Goal: Check status

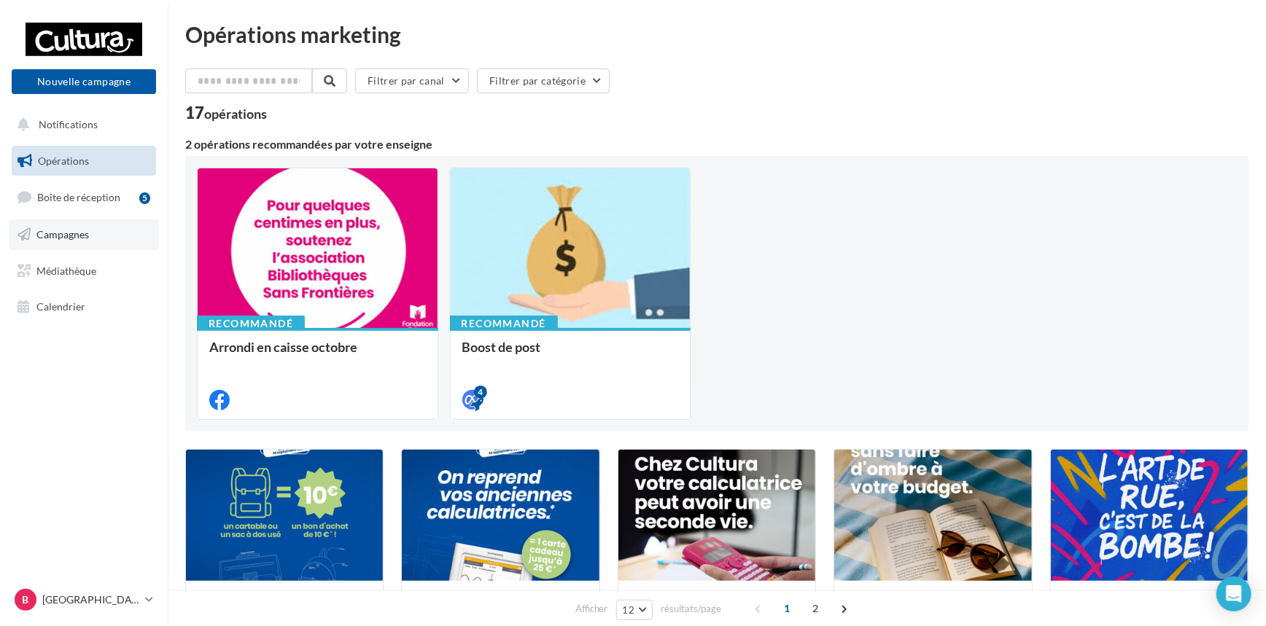
click at [70, 234] on span "Campagnes" at bounding box center [62, 234] width 52 height 12
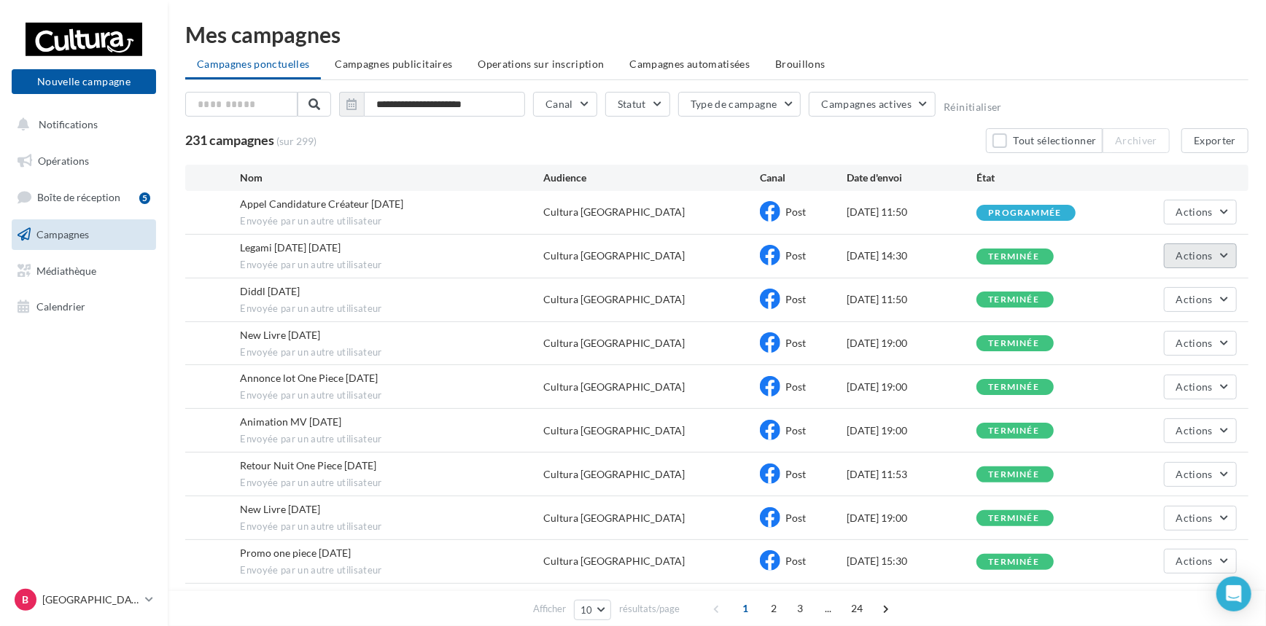
click at [1230, 256] on button "Actions" at bounding box center [1200, 255] width 73 height 25
click at [1182, 287] on button "Voir les résultats" at bounding box center [1164, 290] width 146 height 38
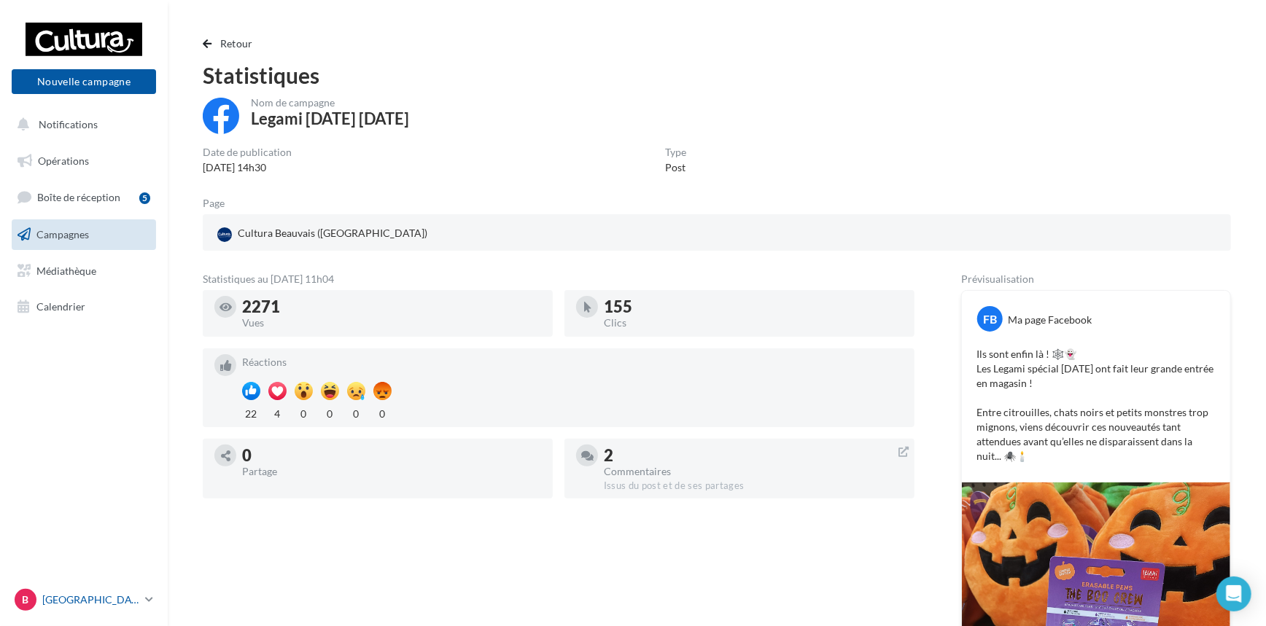
click at [150, 599] on icon at bounding box center [149, 599] width 8 height 12
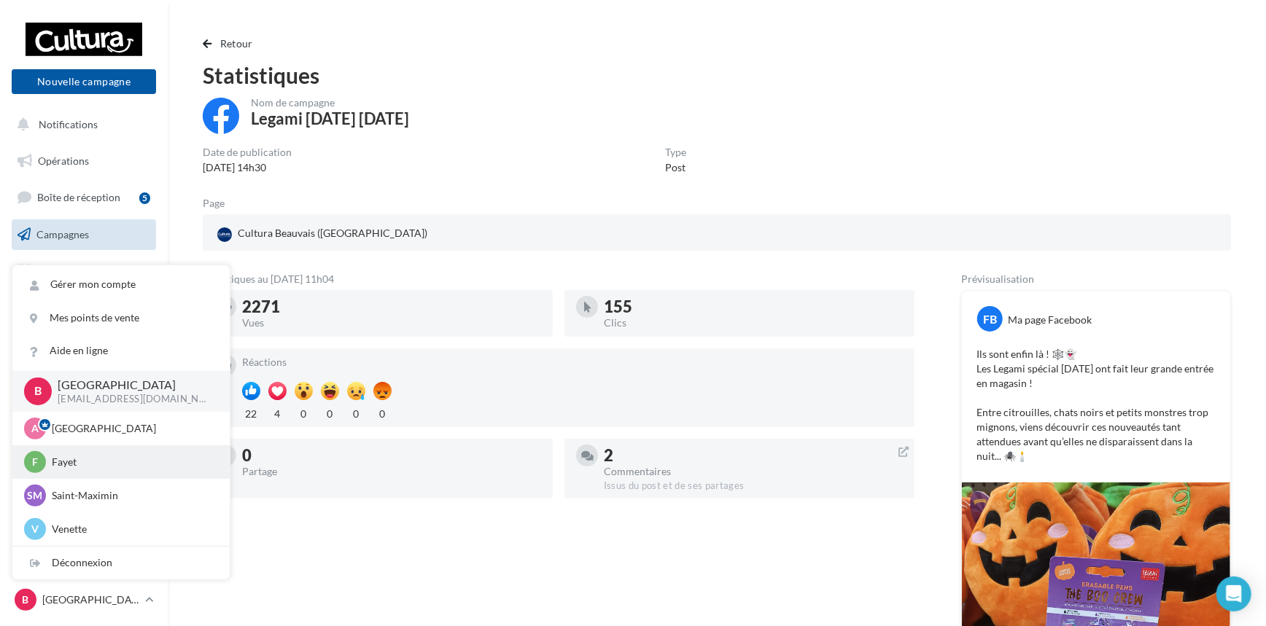
click at [98, 461] on p "Fayet" at bounding box center [132, 462] width 160 height 15
